Goal: Check status: Check status

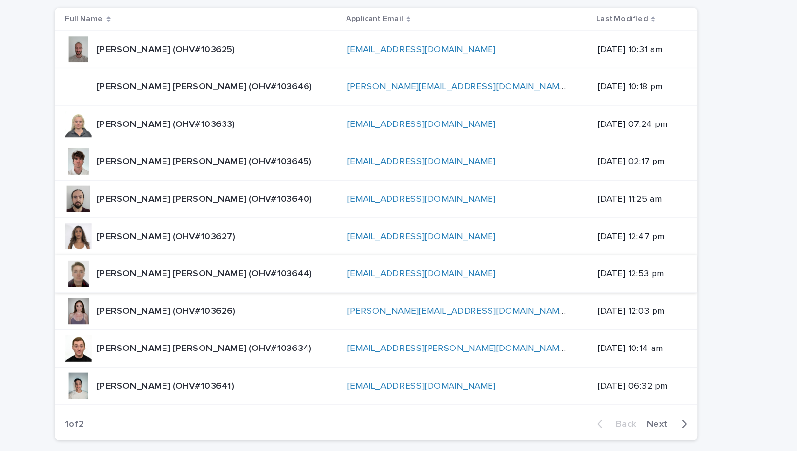
scroll to position [192, 0]
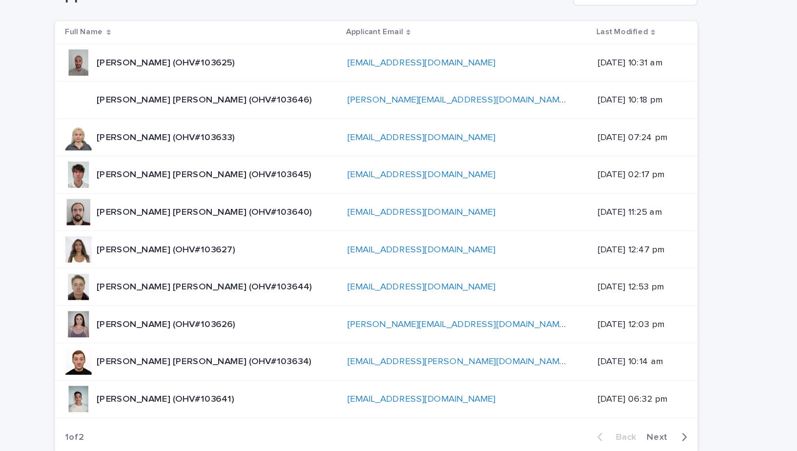
click at [242, 275] on p "[PERSON_NAME] [PERSON_NAME] (OHV#103644)" at bounding box center [272, 278] width 162 height 10
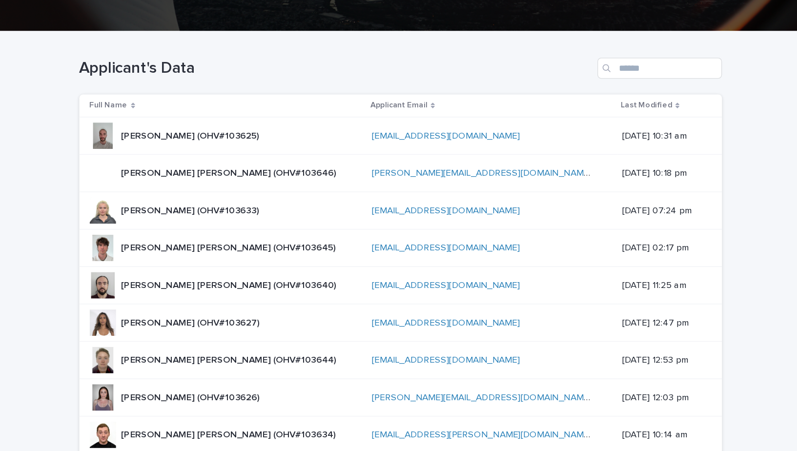
scroll to position [225, 0]
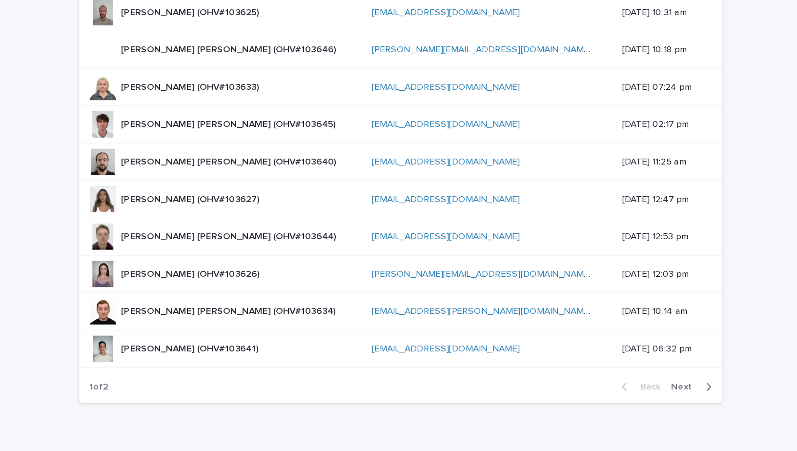
click at [238, 165] on div "[PERSON_NAME] [PERSON_NAME] (OHV#103645) [PERSON_NAME] [PERSON_NAME] (OHV#10364…" at bounding box center [271, 162] width 160 height 16
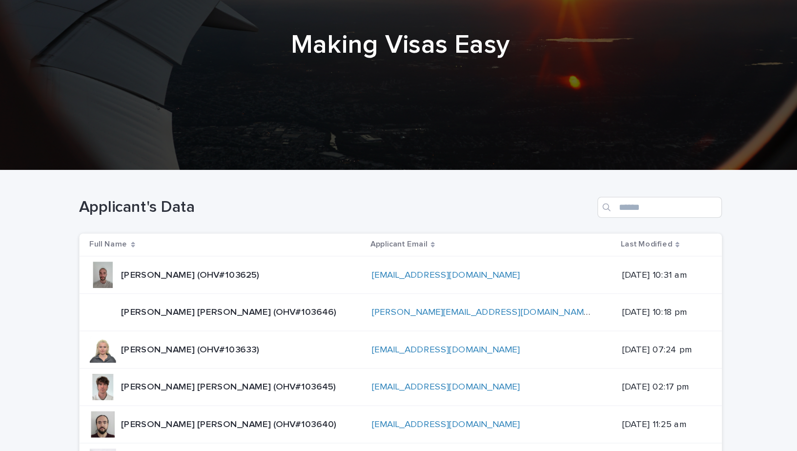
scroll to position [225, 0]
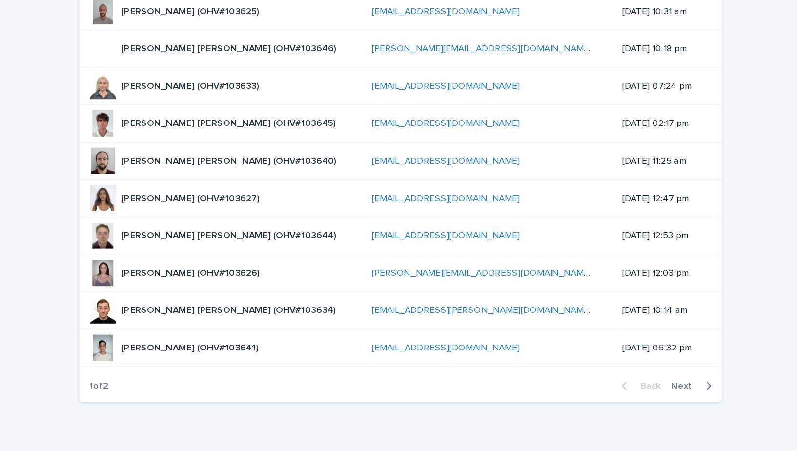
click at [624, 353] on div "button" at bounding box center [625, 357] width 8 height 9
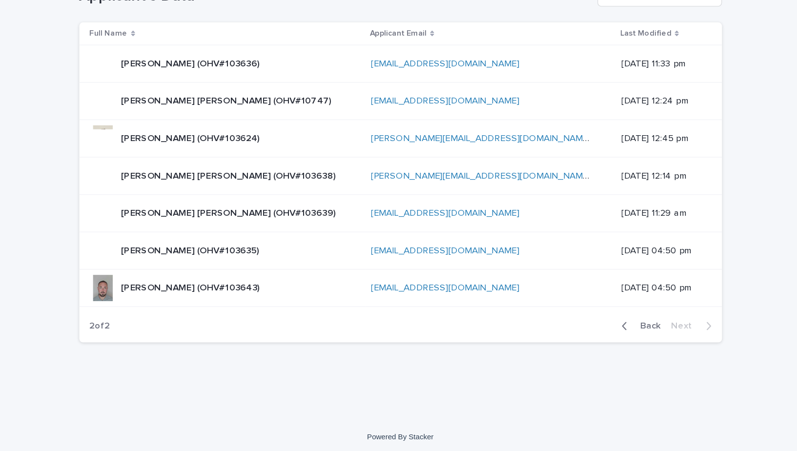
scroll to position [143, 0]
